Goal: Information Seeking & Learning: Learn about a topic

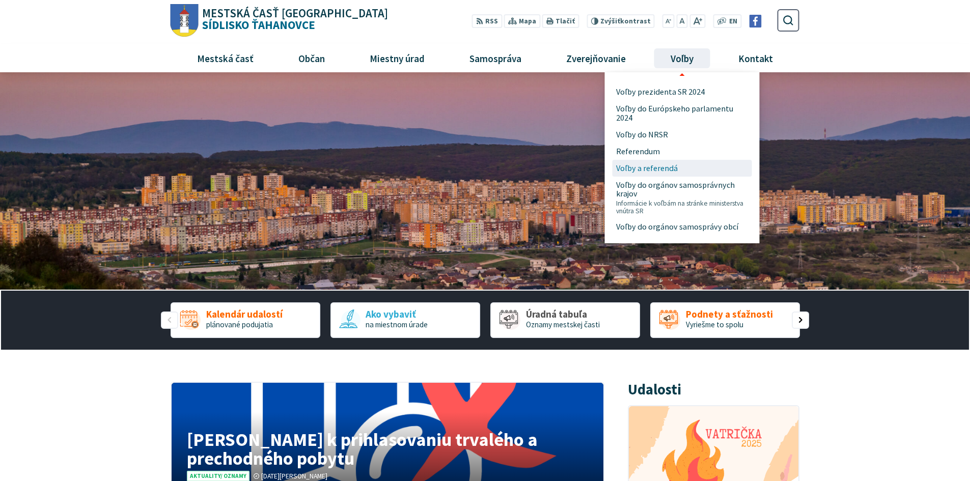
click at [688, 170] on link "Voľby a referendá" at bounding box center [681, 168] width 131 height 17
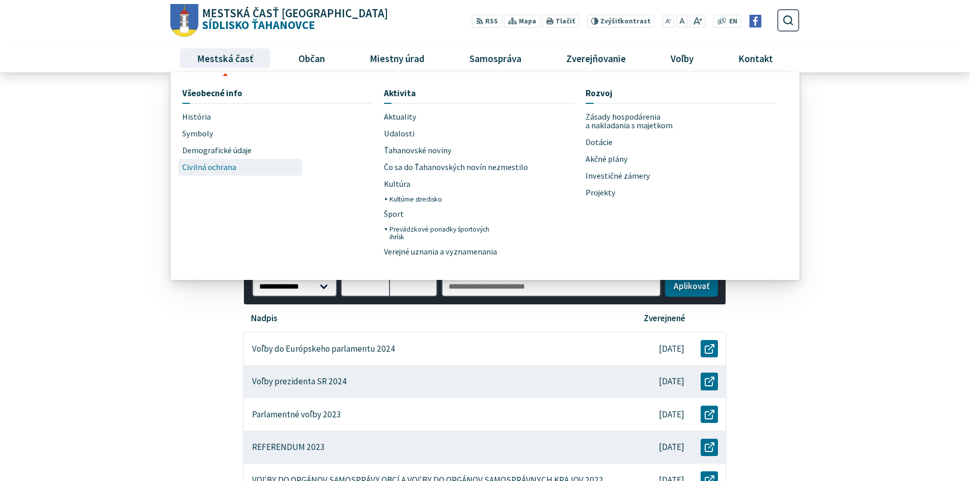
click at [226, 167] on span "Civilná ochrana" at bounding box center [209, 167] width 54 height 17
click at [201, 121] on span "História" at bounding box center [196, 116] width 29 height 17
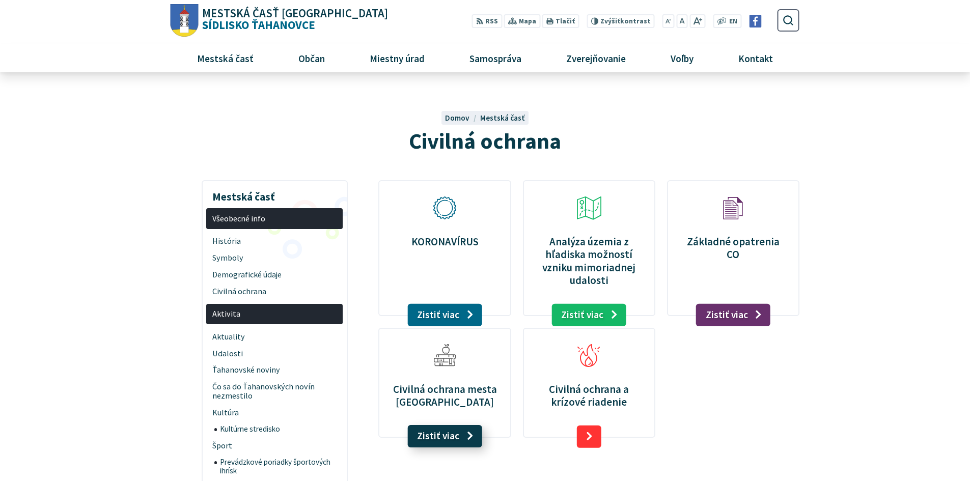
click at [466, 446] on link "Zistiť viac" at bounding box center [444, 436] width 75 height 22
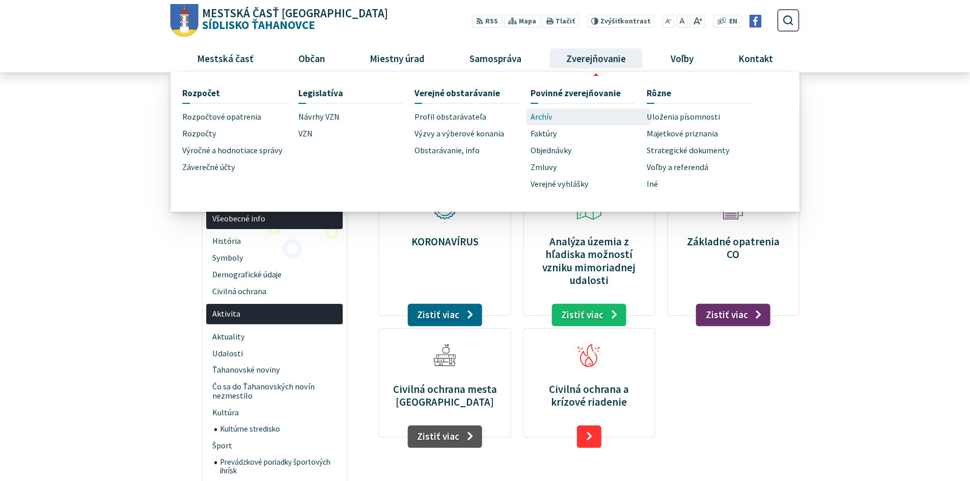
click at [544, 120] on span "Archív" at bounding box center [541, 116] width 22 height 17
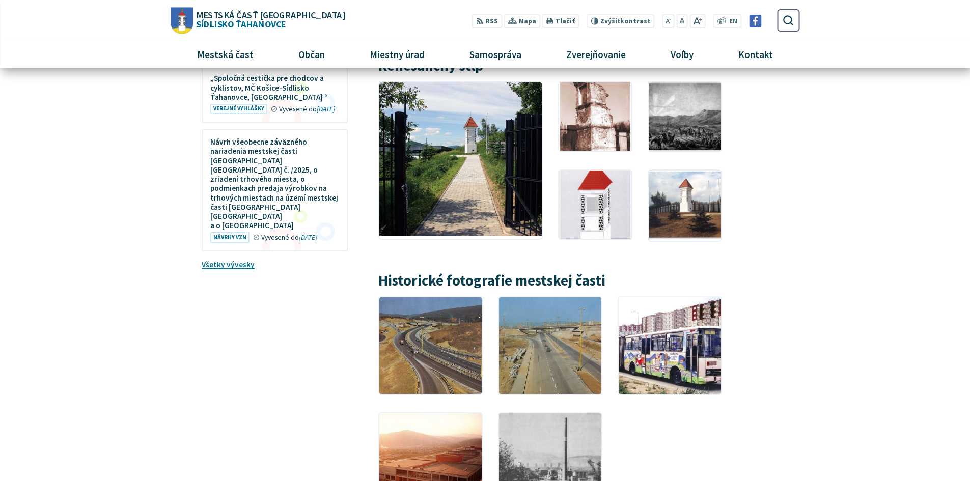
scroll to position [1629, 0]
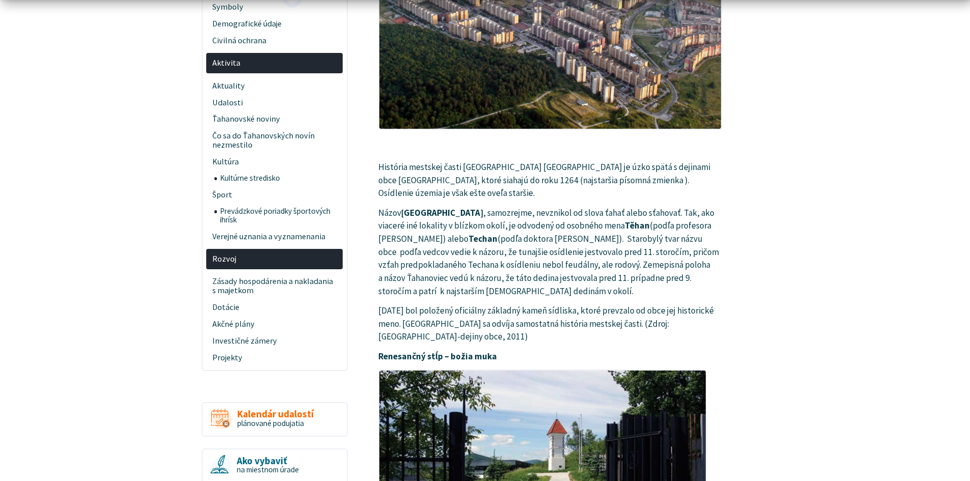
scroll to position [305, 0]
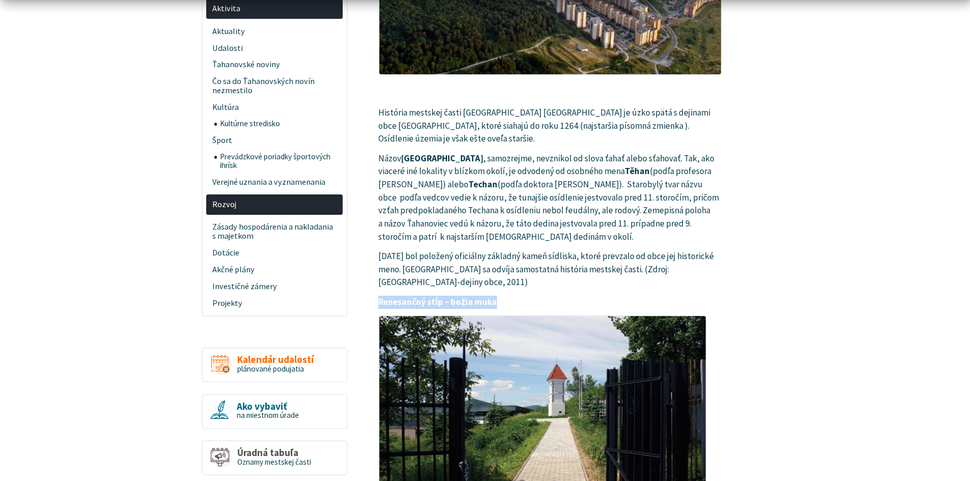
drag, startPoint x: 500, startPoint y: 305, endPoint x: 377, endPoint y: 306, distance: 123.7
copy strong "Renesančný stĺp – božia muka"
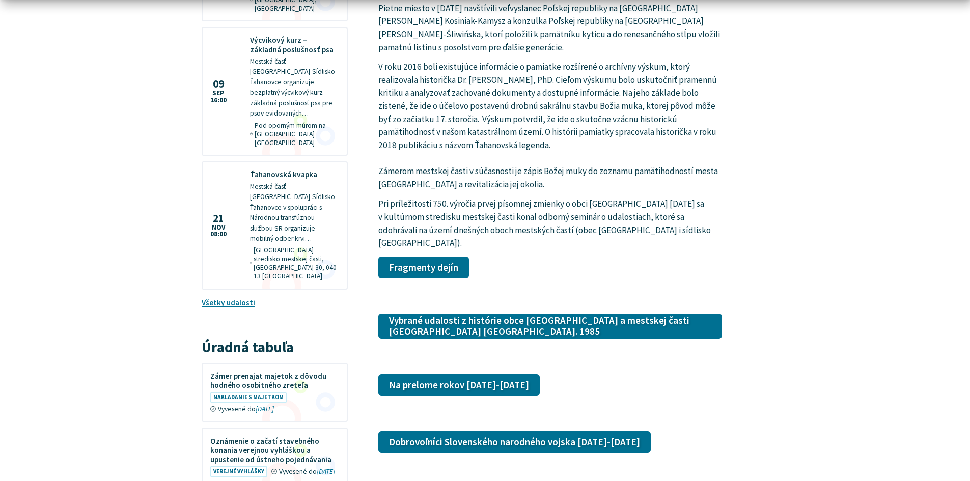
scroll to position [1222, 0]
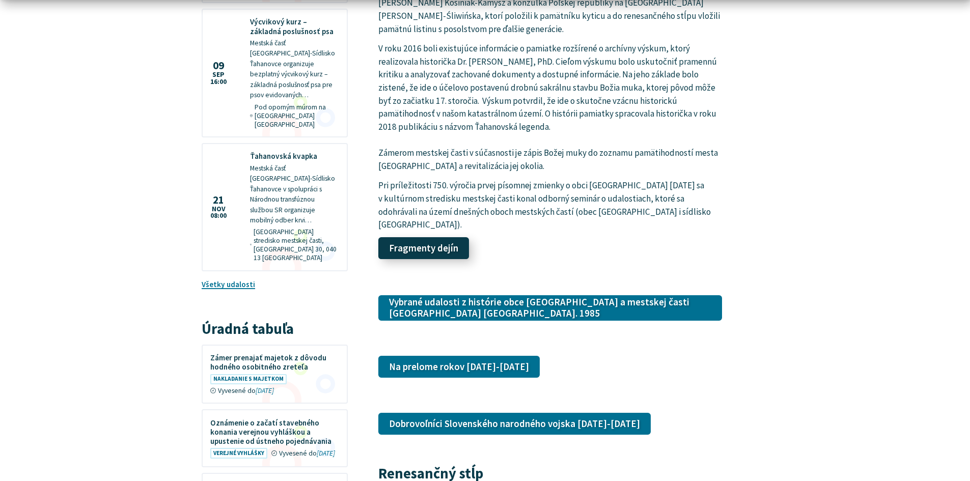
click at [419, 237] on link "Fragmenty dejín" at bounding box center [423, 248] width 91 height 22
